Goal: Transaction & Acquisition: Purchase product/service

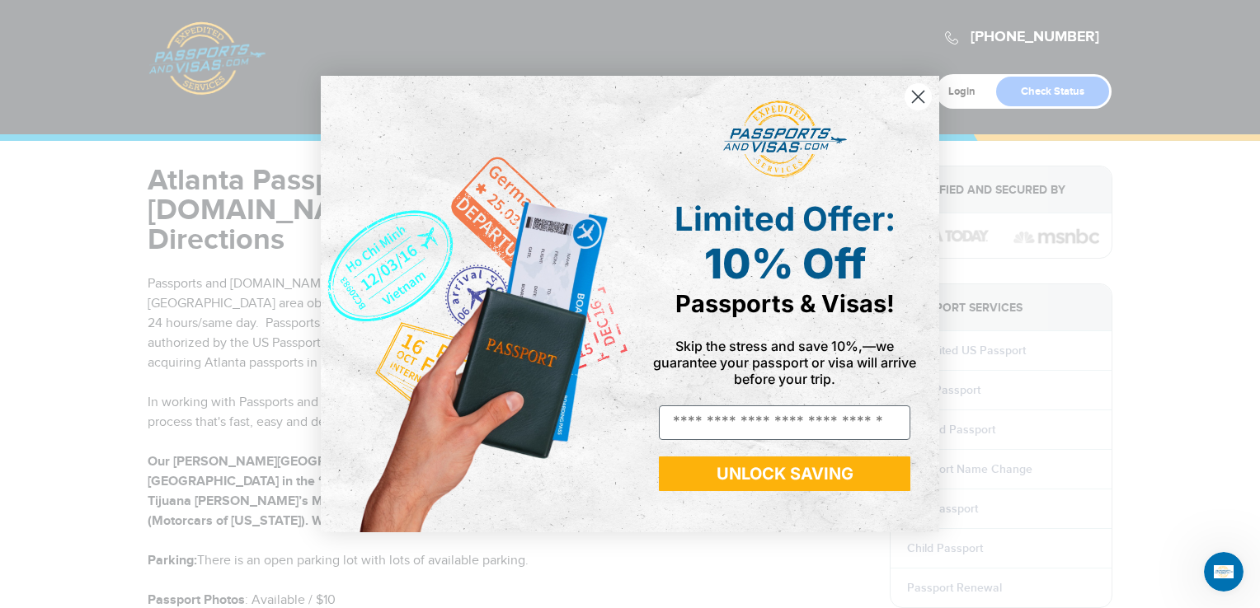
click at [918, 96] on circle "Close dialog" at bounding box center [917, 96] width 27 height 27
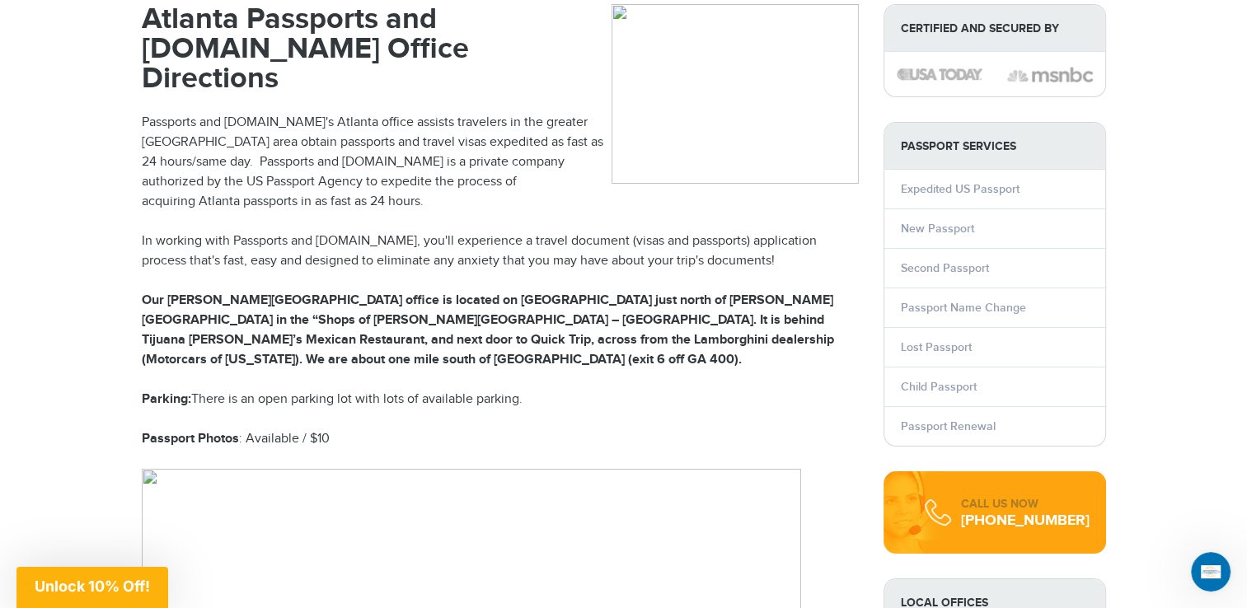
scroll to position [165, 0]
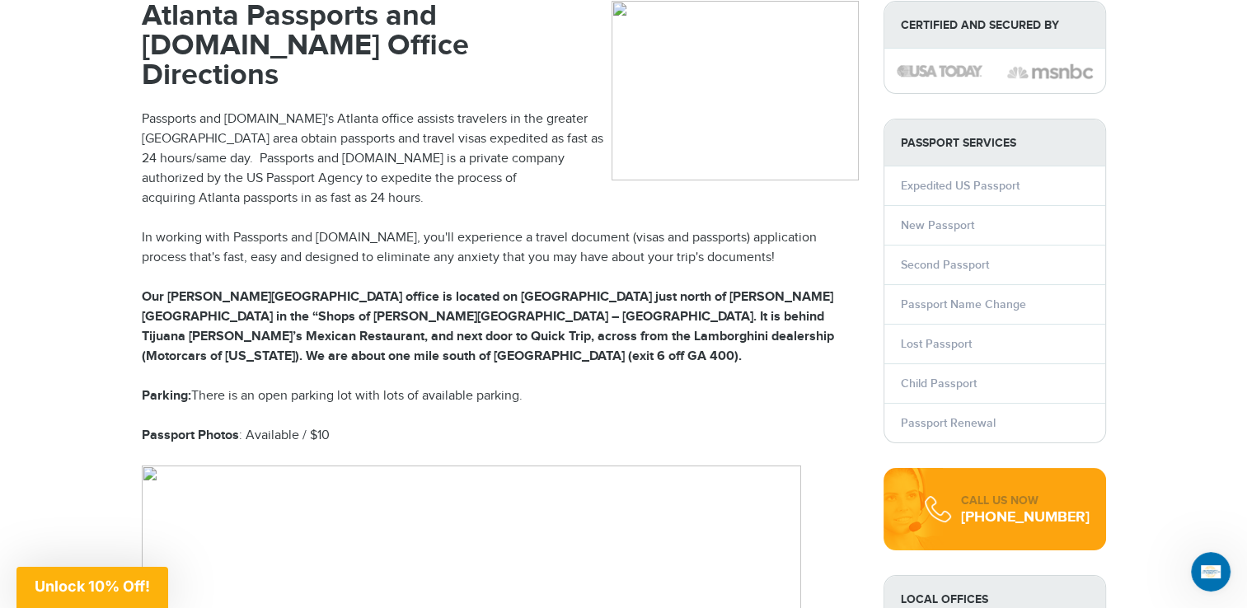
click at [933, 220] on link "New Passport" at bounding box center [937, 225] width 73 height 14
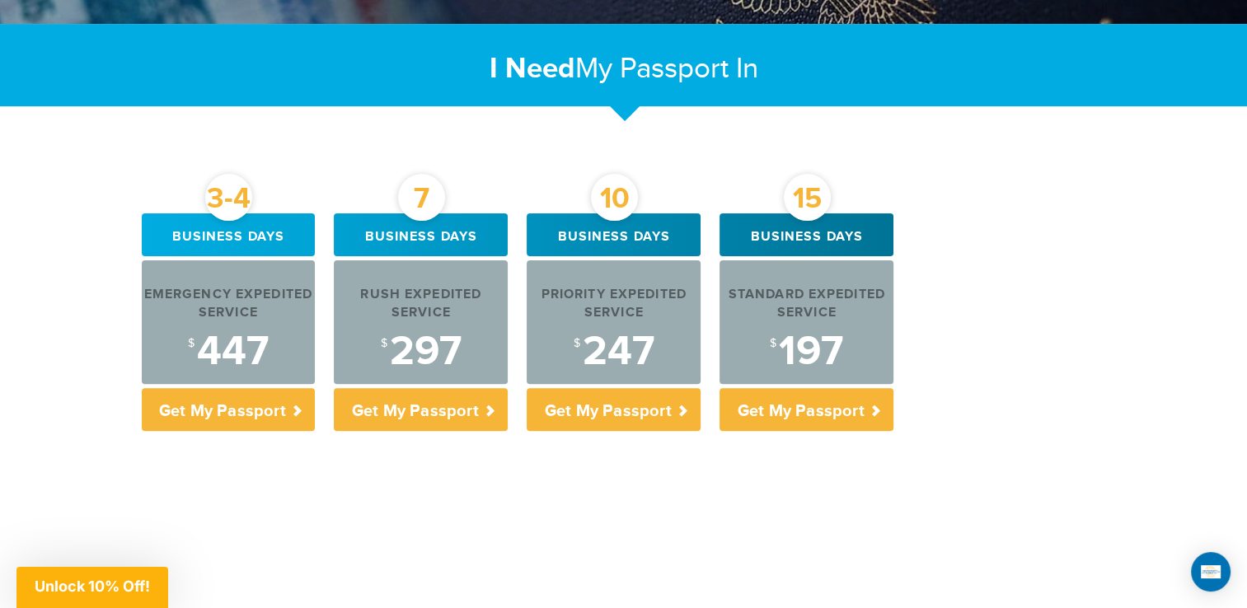
scroll to position [518, 0]
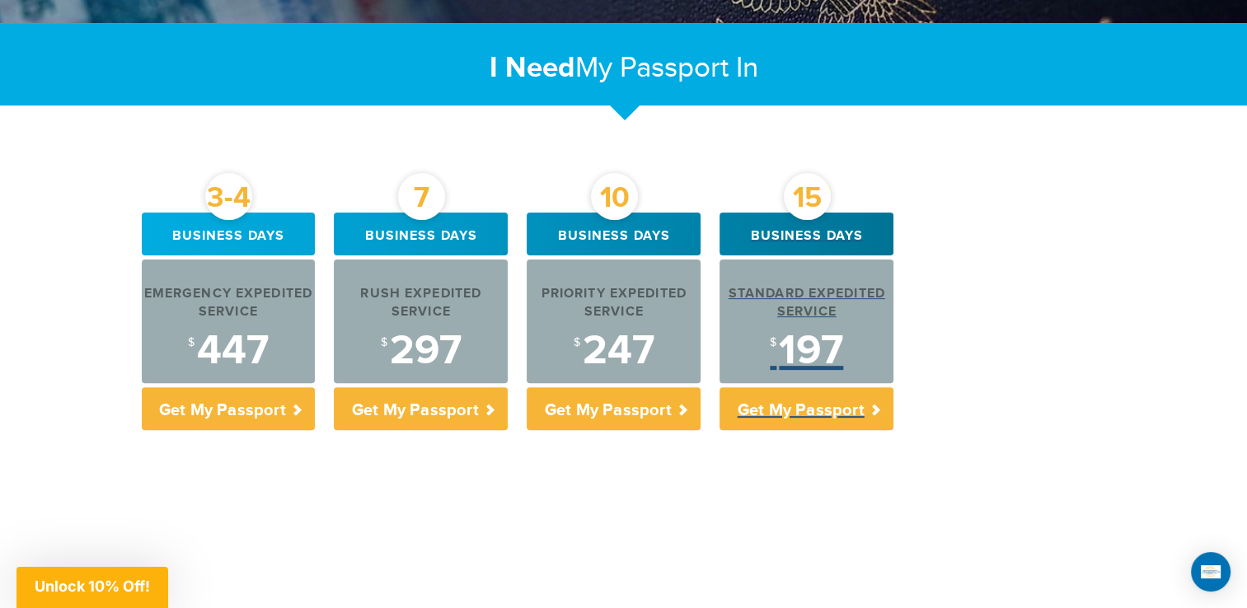
click at [833, 410] on p "Get My Passport" at bounding box center [807, 408] width 174 height 43
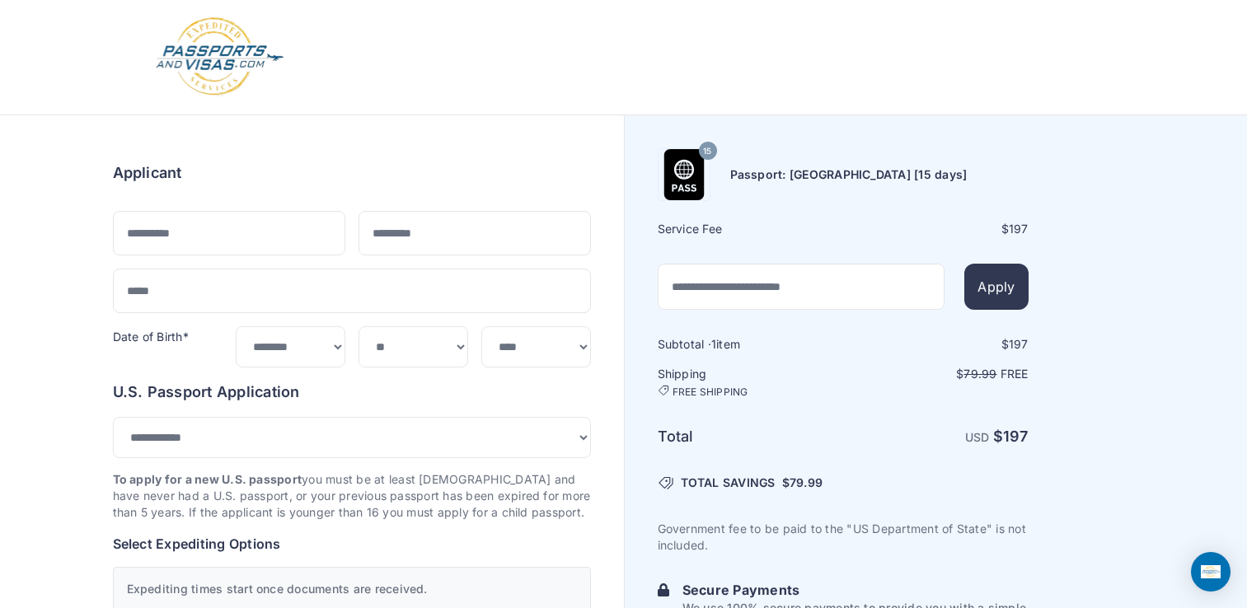
select select "***"
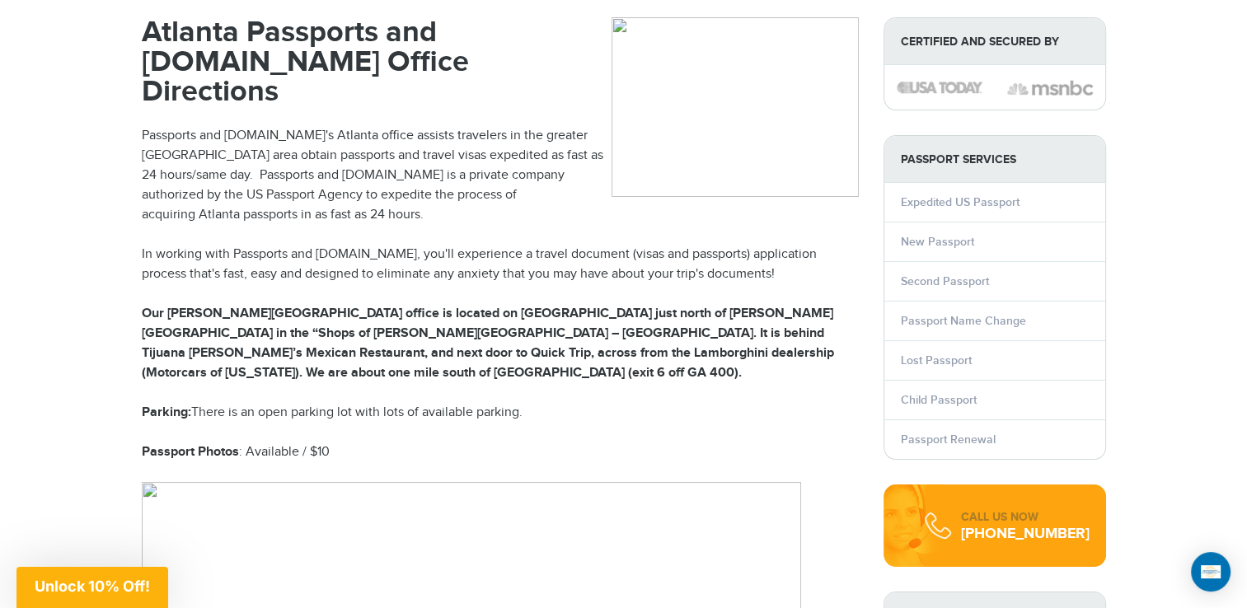
scroll to position [148, 0]
click at [930, 238] on link "New Passport" at bounding box center [937, 242] width 73 height 14
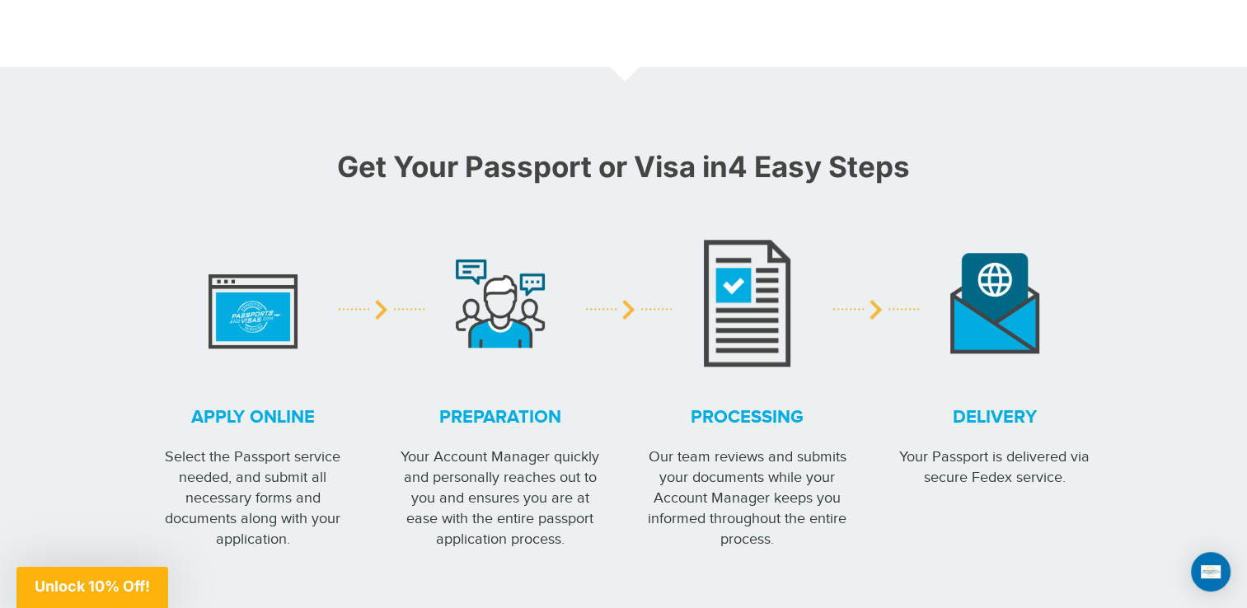
scroll to position [1342, 0]
click at [596, 375] on div at bounding box center [500, 301] width 223 height 157
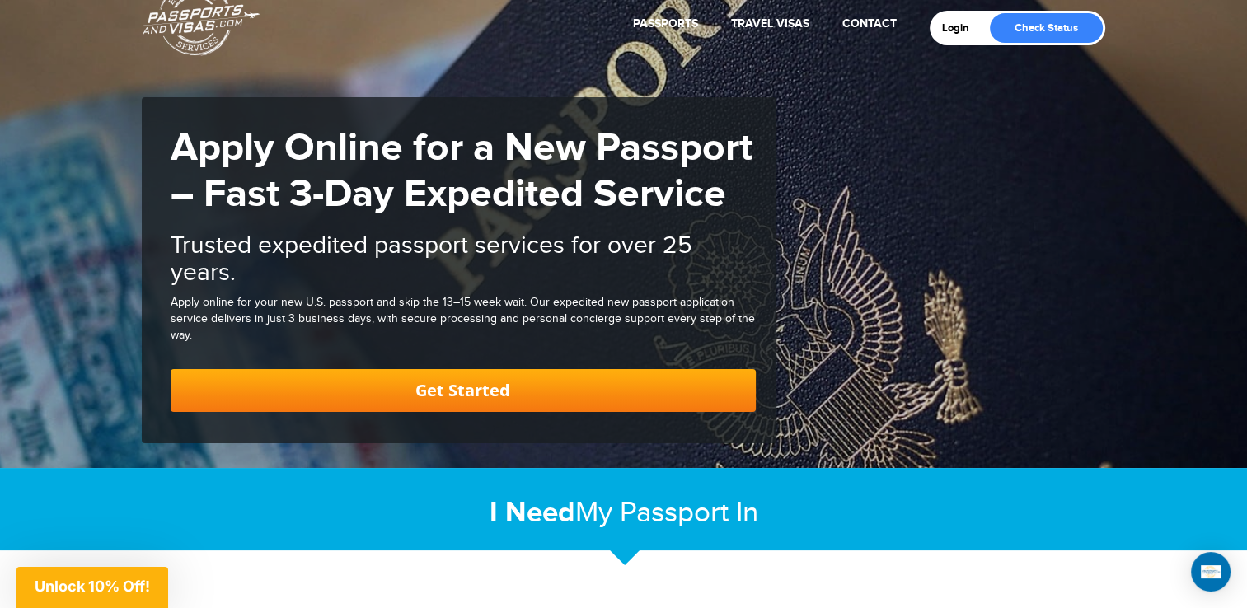
scroll to position [0, 0]
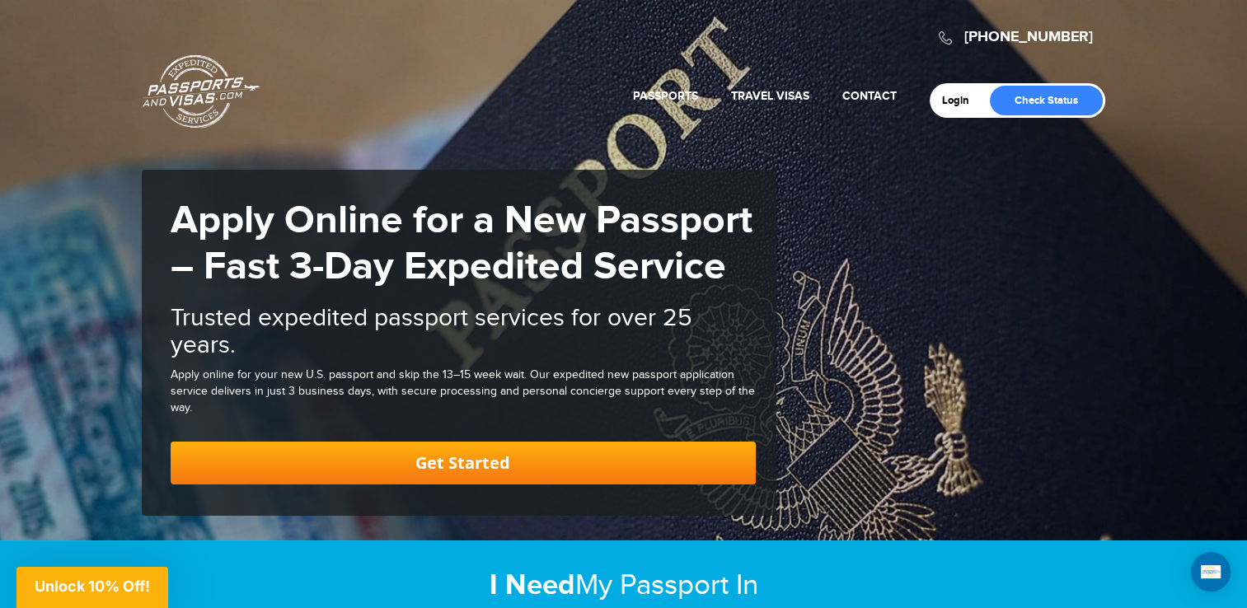
click at [631, 167] on link "New Passport" at bounding box center [629, 177] width 171 height 41
click at [455, 465] on link "Get Started" at bounding box center [463, 463] width 585 height 43
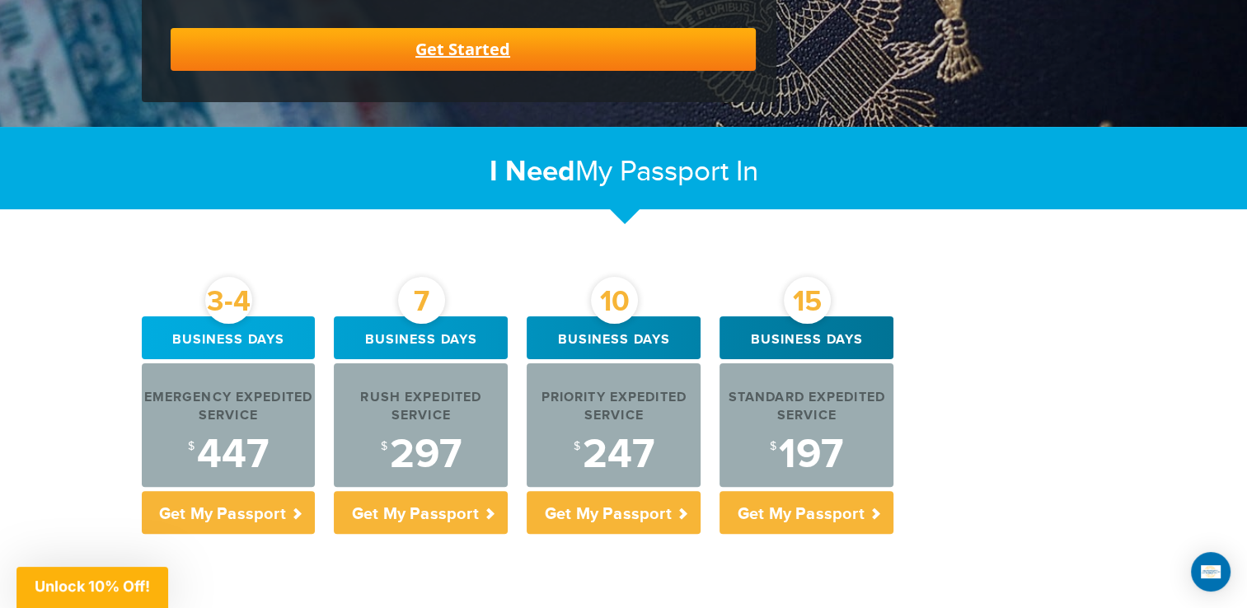
scroll to position [416, 0]
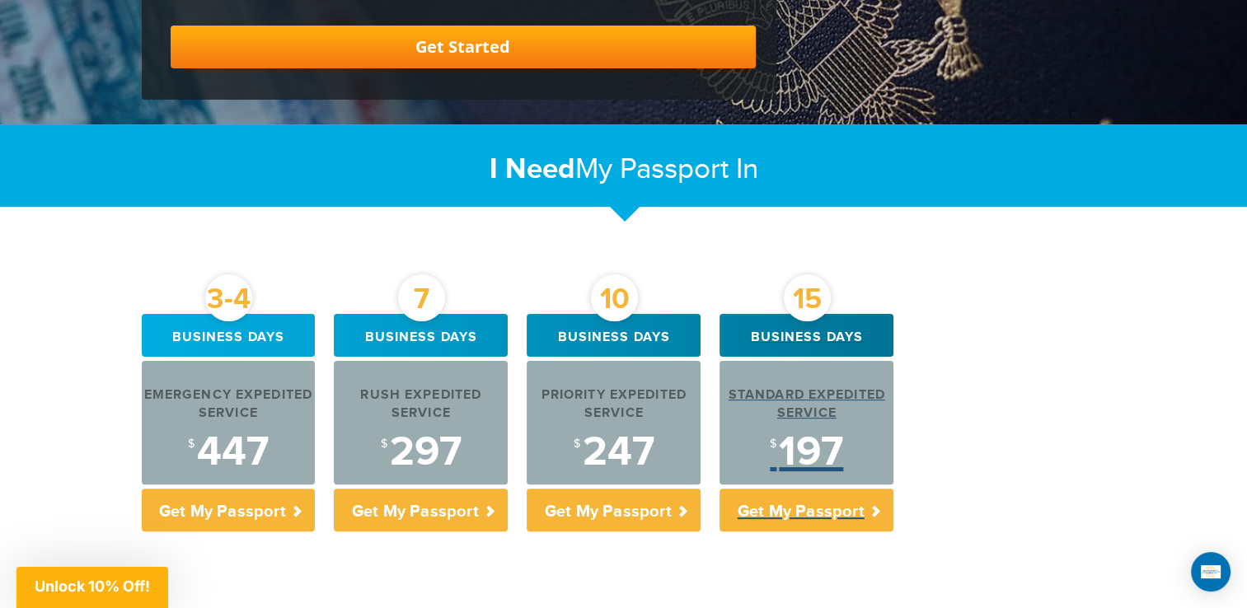
click at [807, 310] on div "15" at bounding box center [807, 298] width 47 height 47
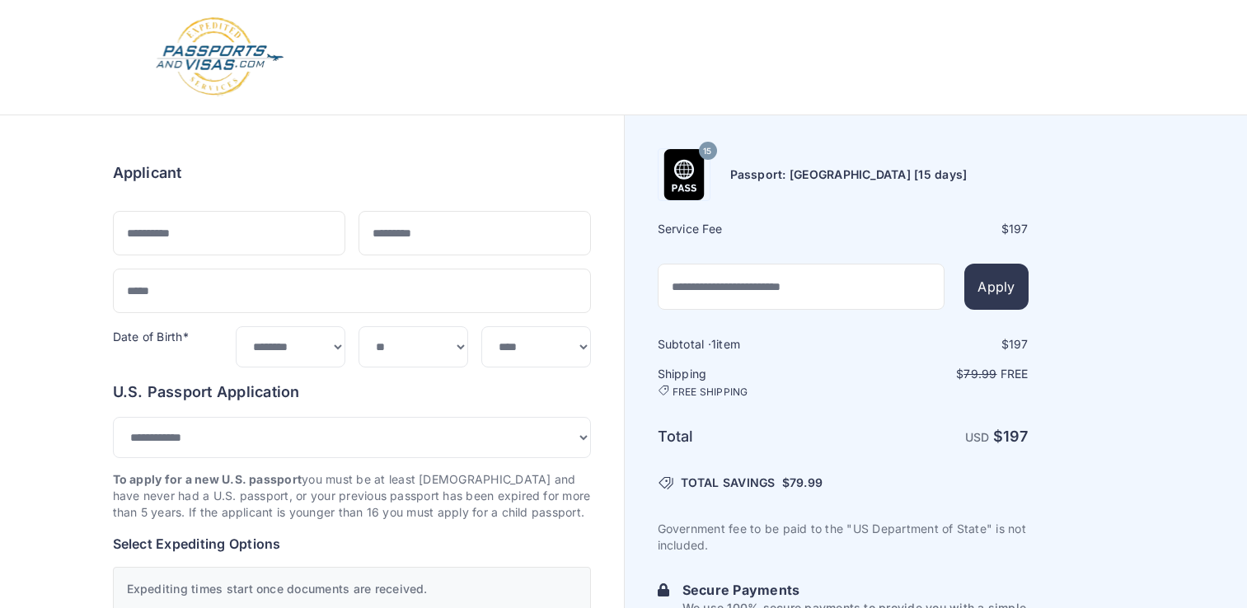
select select "**"
select select "***"
